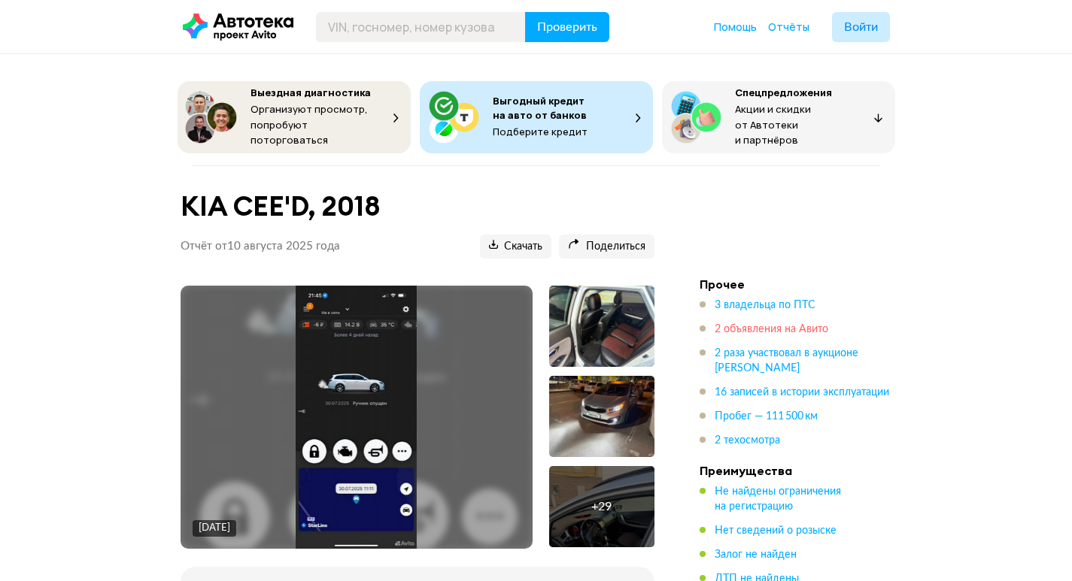
click at [738, 324] on span "2 объявления на Авито" at bounding box center [771, 329] width 114 height 11
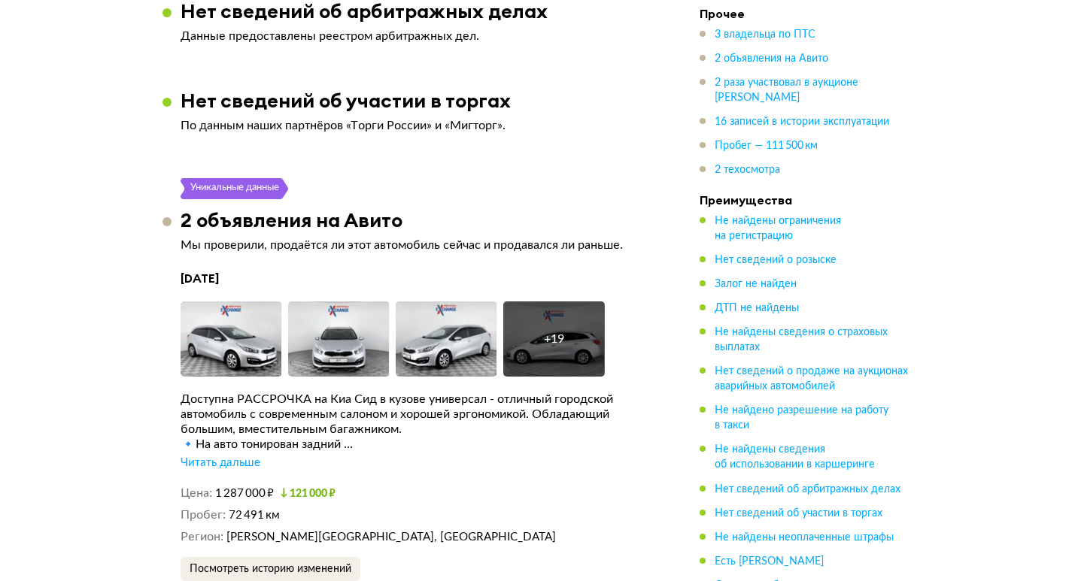
scroll to position [2664, 0]
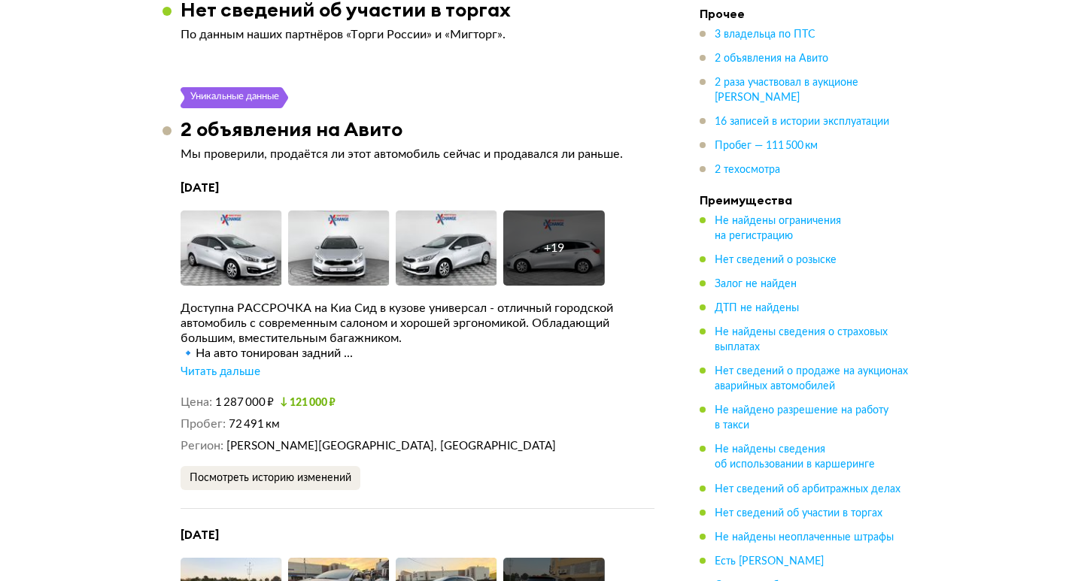
click at [241, 365] on div "Читать дальше" at bounding box center [220, 372] width 80 height 15
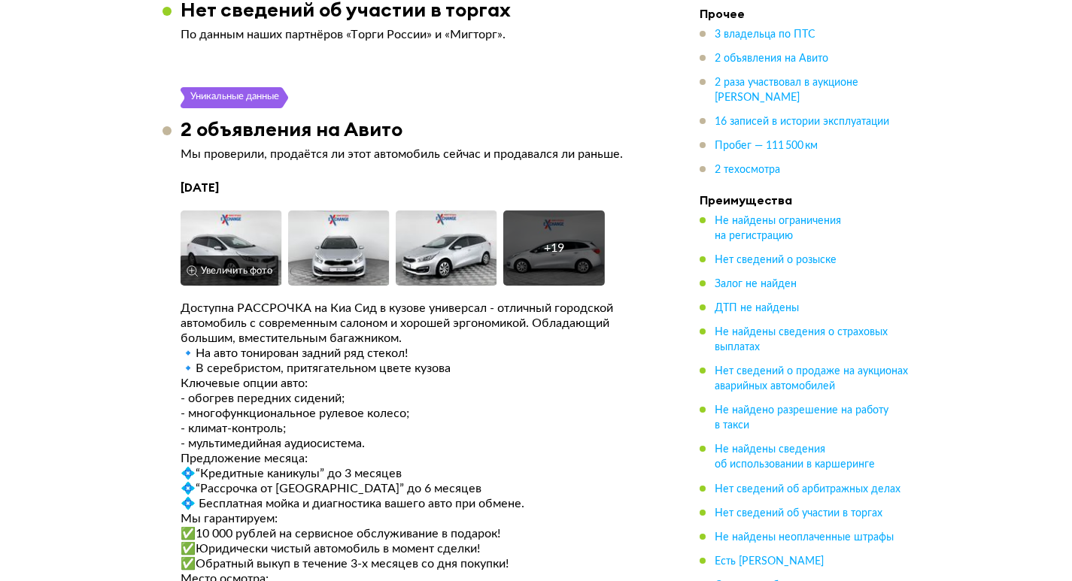
click at [229, 243] on img at bounding box center [231, 248] width 102 height 75
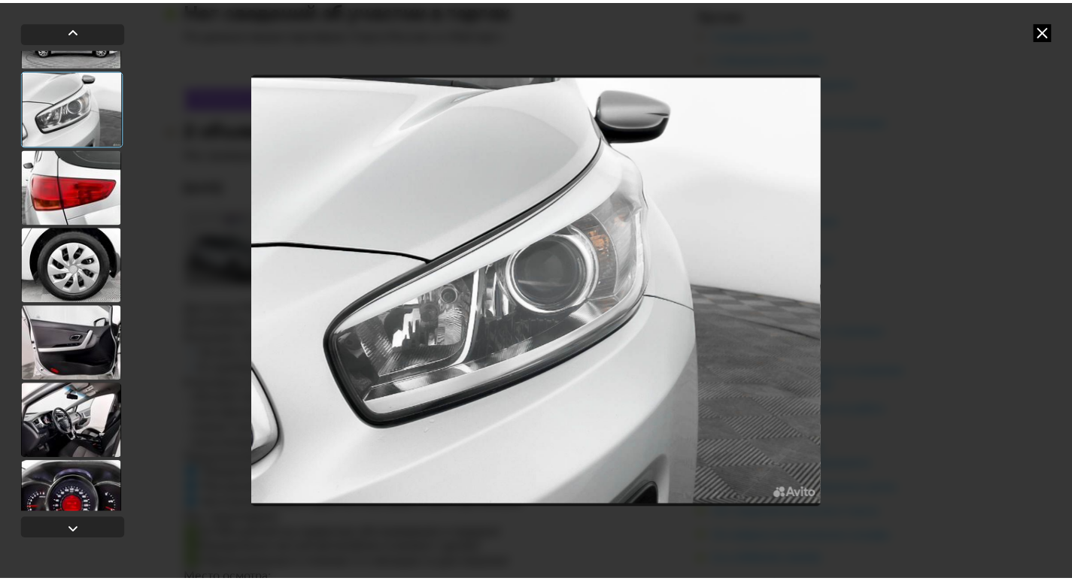
scroll to position [677, 0]
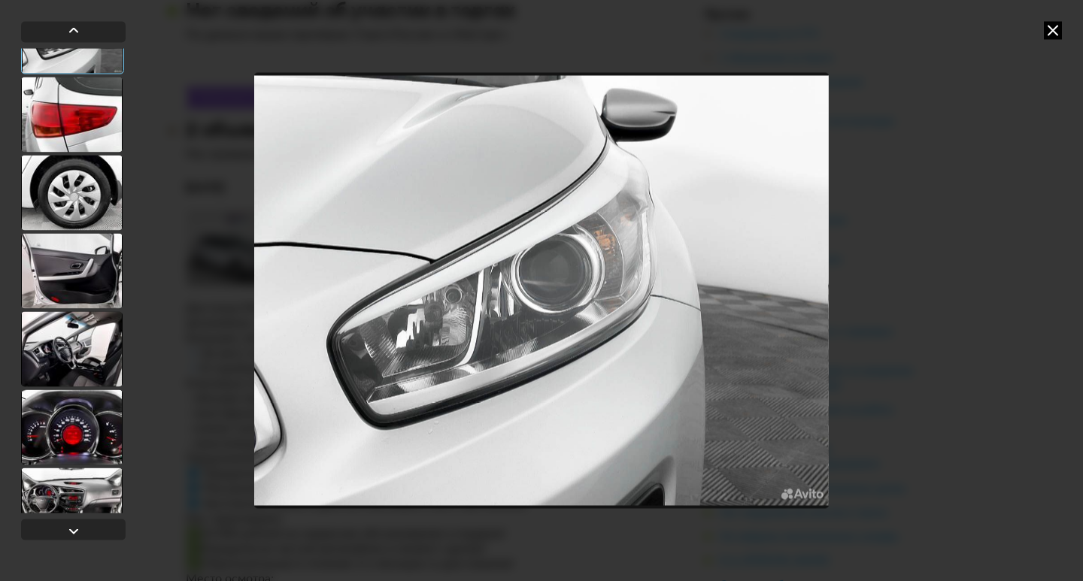
click at [68, 304] on div at bounding box center [72, 270] width 102 height 75
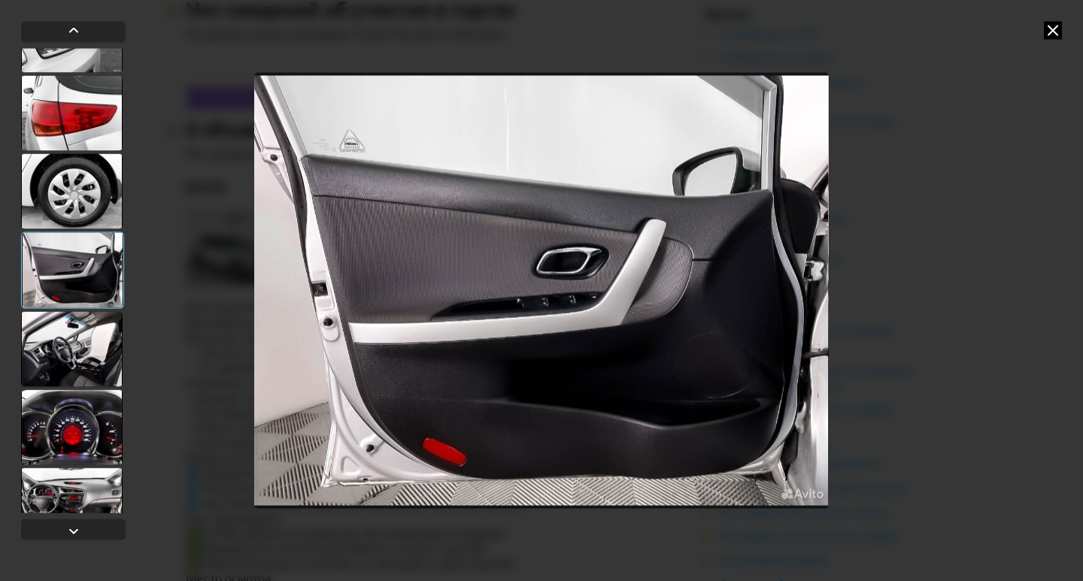
click at [71, 334] on div at bounding box center [72, 348] width 102 height 75
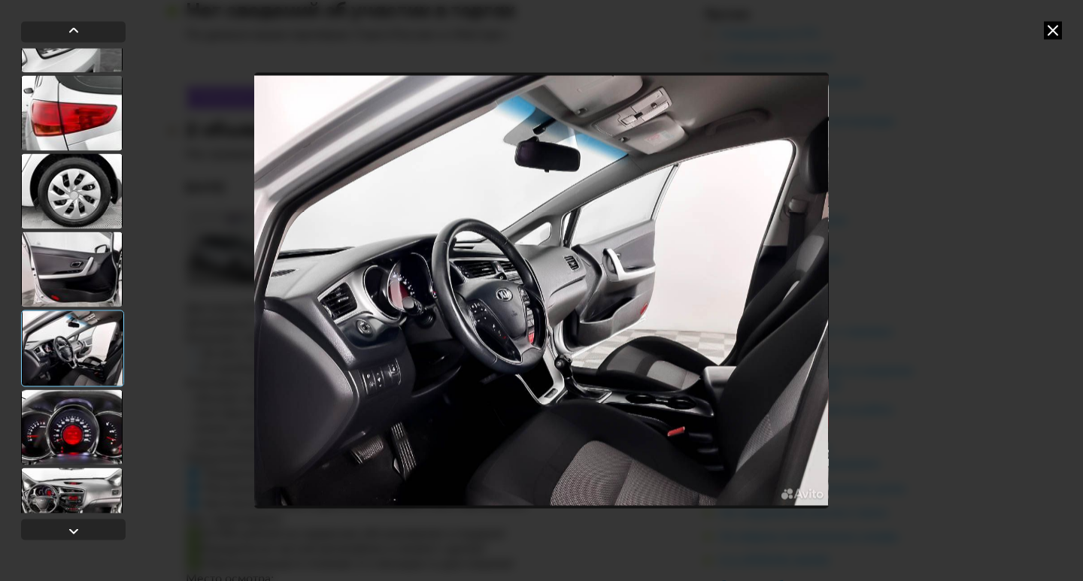
click at [73, 432] on div at bounding box center [72, 427] width 102 height 75
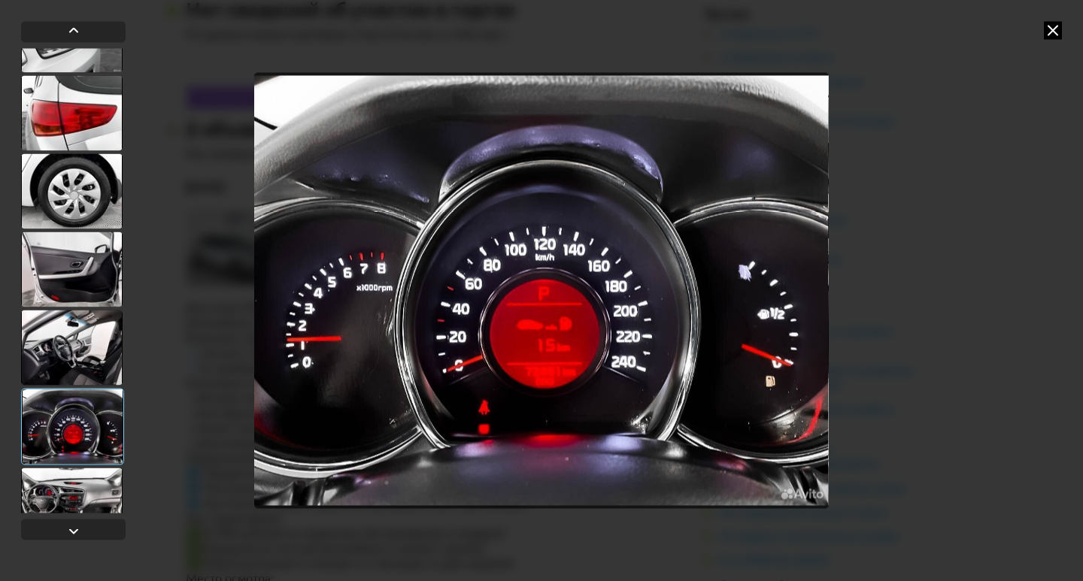
click at [99, 481] on div at bounding box center [72, 505] width 102 height 75
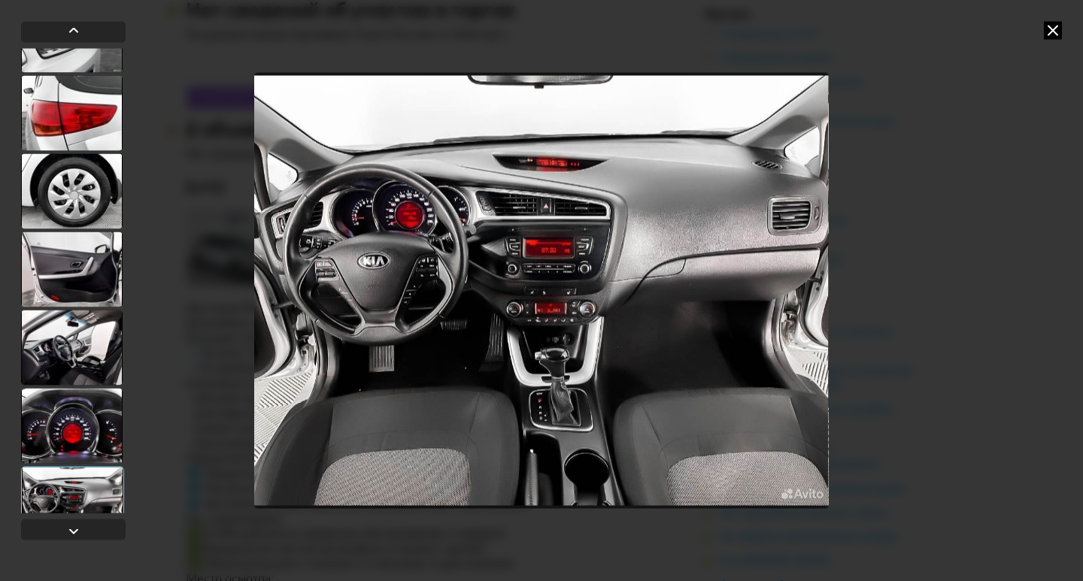
click at [419, 281] on img "Go to Slide 15" at bounding box center [541, 291] width 574 height 436
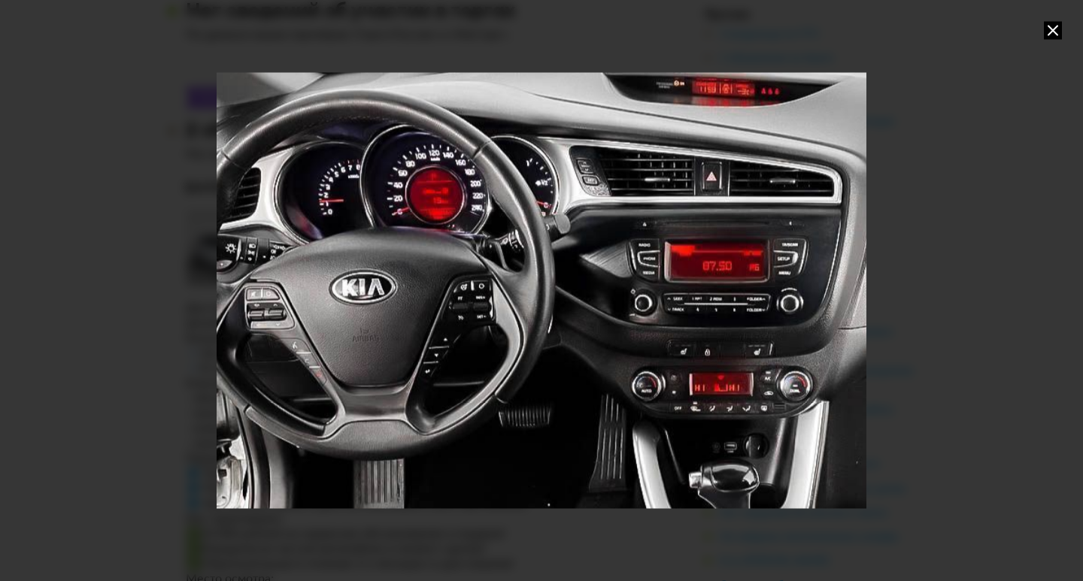
drag, startPoint x: 389, startPoint y: 248, endPoint x: 549, endPoint y: 305, distance: 170.1
click at [549, 305] on div "Go to Slide 15" at bounding box center [701, 348] width 1299 height 872
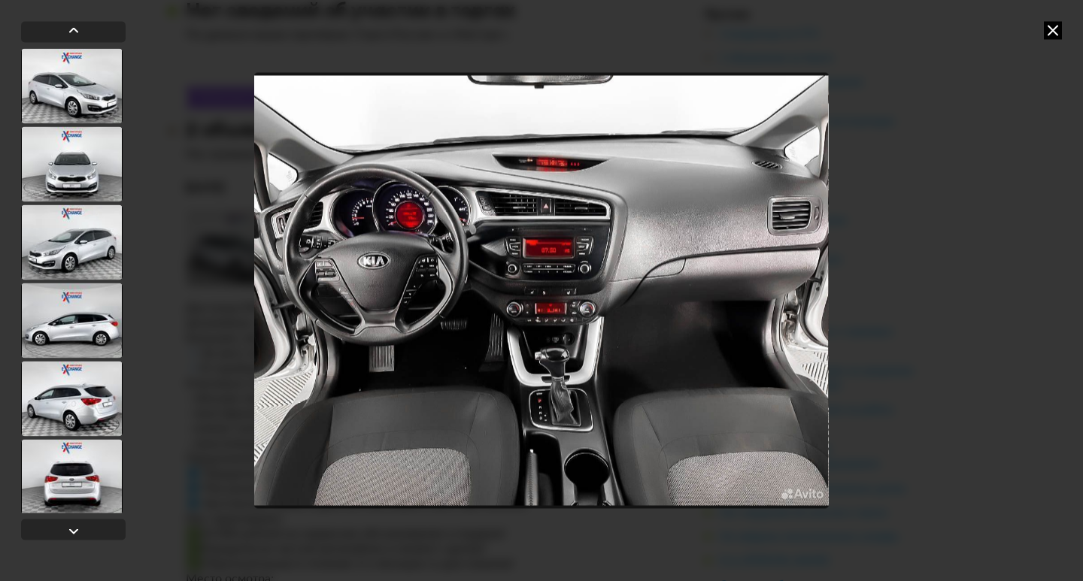
click at [1064, 28] on div at bounding box center [541, 290] width 1083 height 581
click at [1062, 28] on div at bounding box center [541, 290] width 1083 height 581
click at [1051, 30] on icon at bounding box center [1053, 30] width 18 height 18
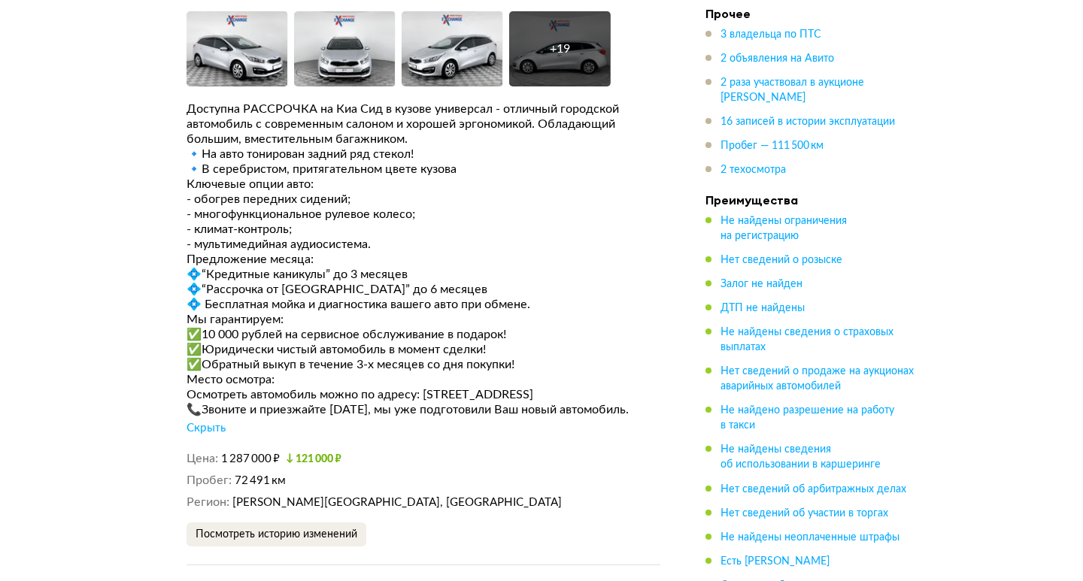
scroll to position [2890, 0]
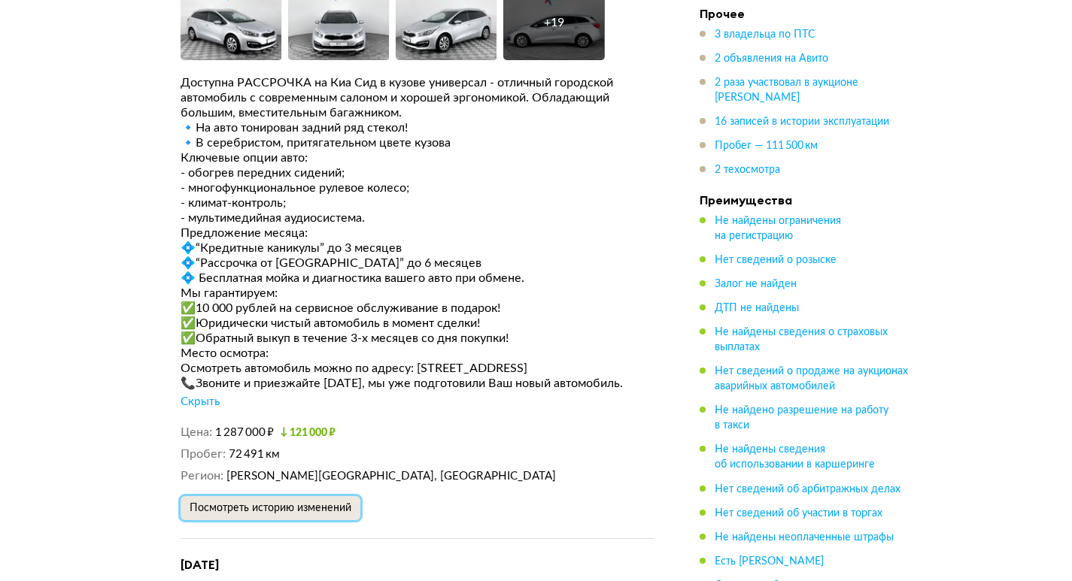
click at [332, 503] on span "Посмотреть историю изменений" at bounding box center [271, 508] width 162 height 11
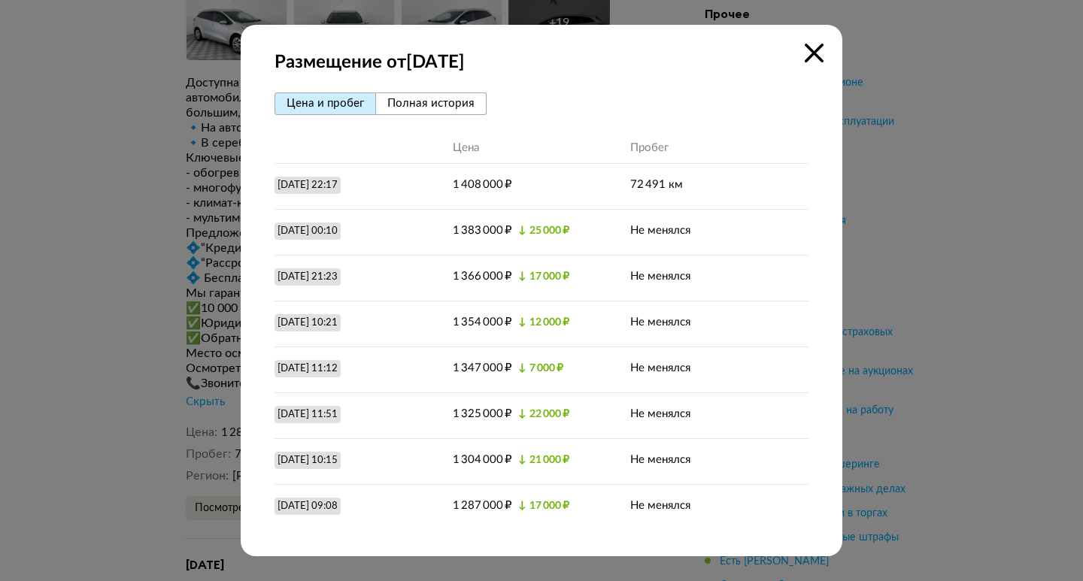
click at [462, 111] on button "Полная история" at bounding box center [431, 103] width 111 height 23
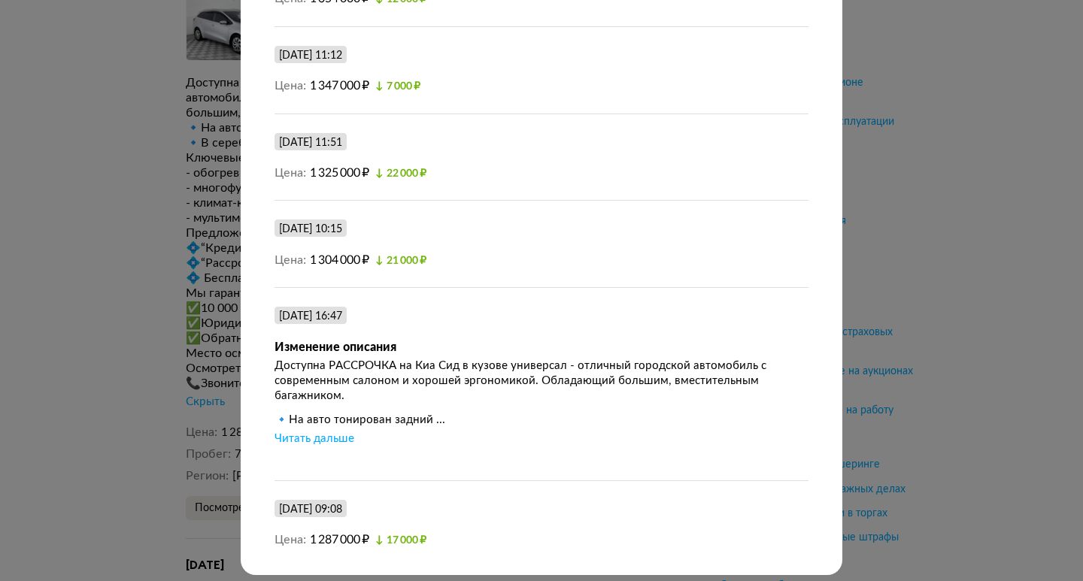
scroll to position [704, 0]
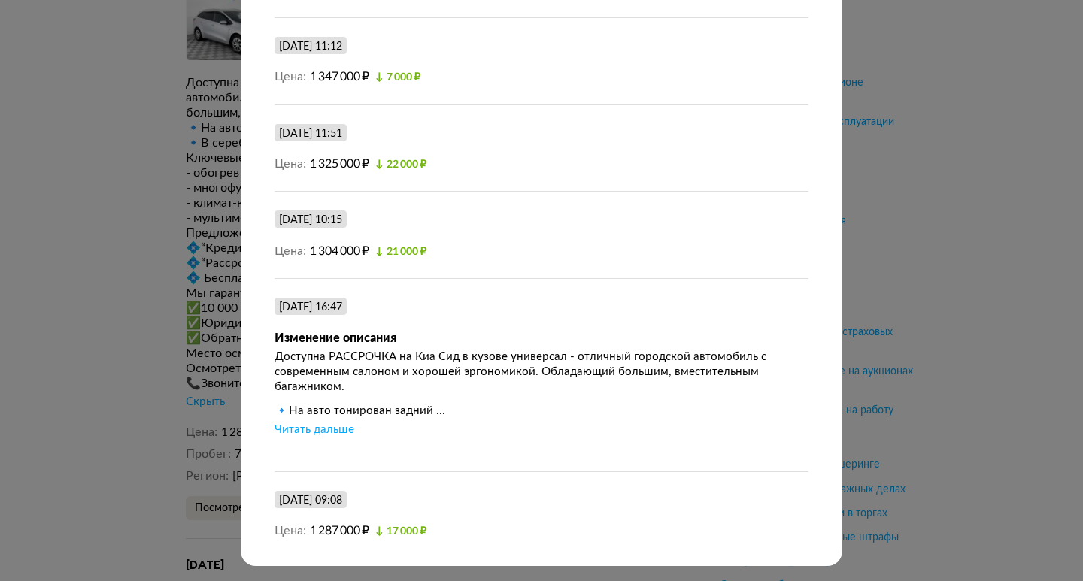
click at [336, 424] on div "Читать дальше" at bounding box center [314, 430] width 80 height 15
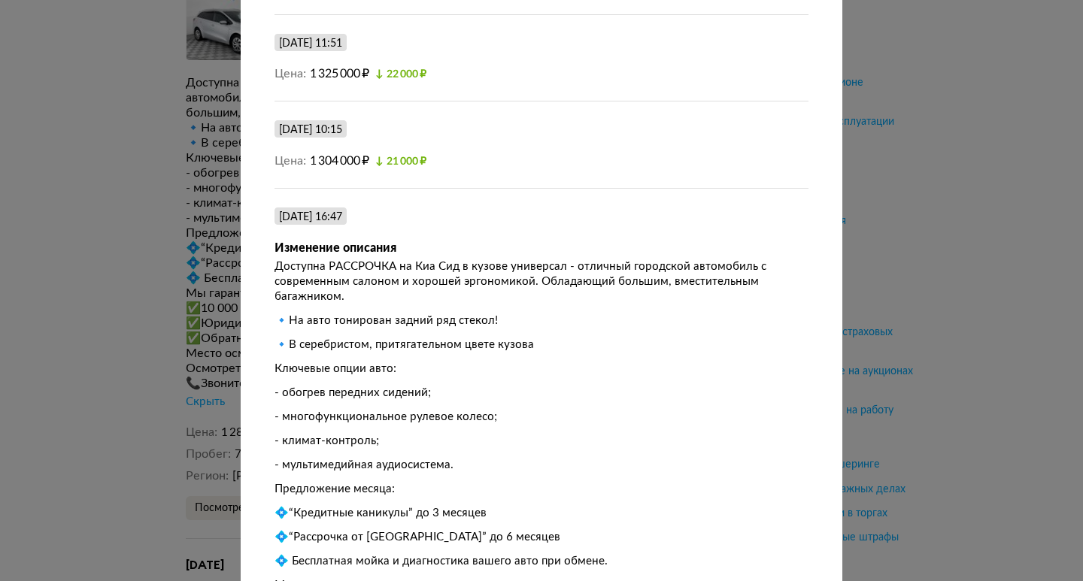
scroll to position [1113, 0]
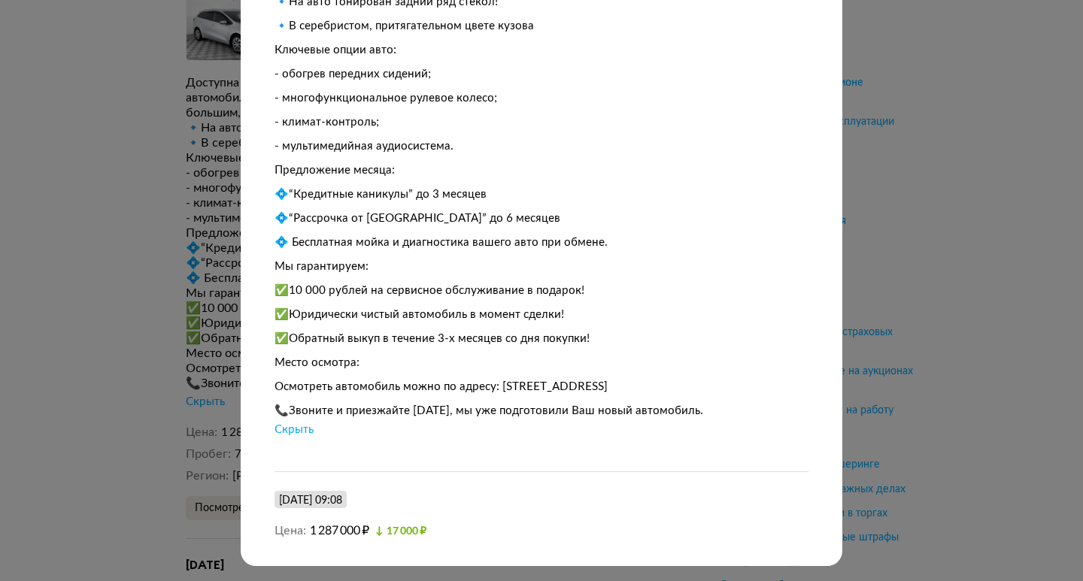
click at [986, 273] on div "Размещение от [DATE] Цена и пробег Полная история [DATE] 22:17 Размещение объяв…" at bounding box center [541, 290] width 1083 height 581
